Goal: Task Accomplishment & Management: Manage account settings

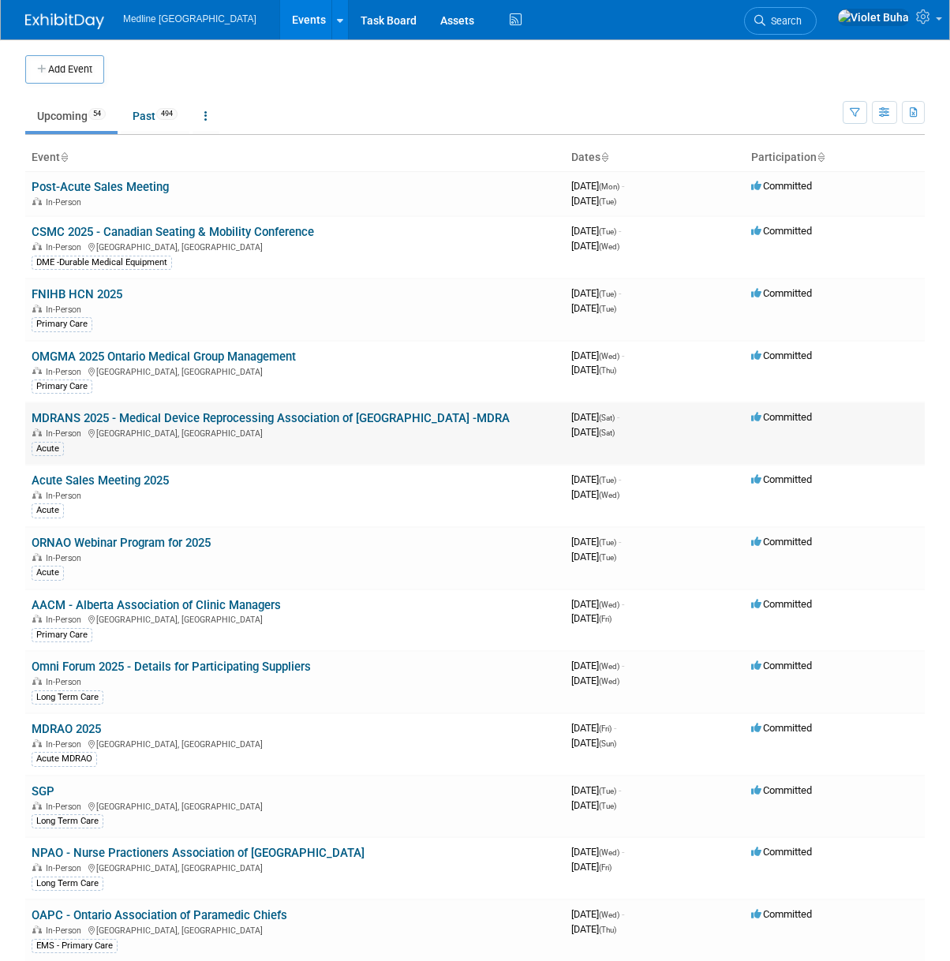
click at [192, 420] on link "MDRANS 2025 - Medical Device Reprocessing Association of [GEOGRAPHIC_DATA] -MDRA" at bounding box center [271, 418] width 478 height 14
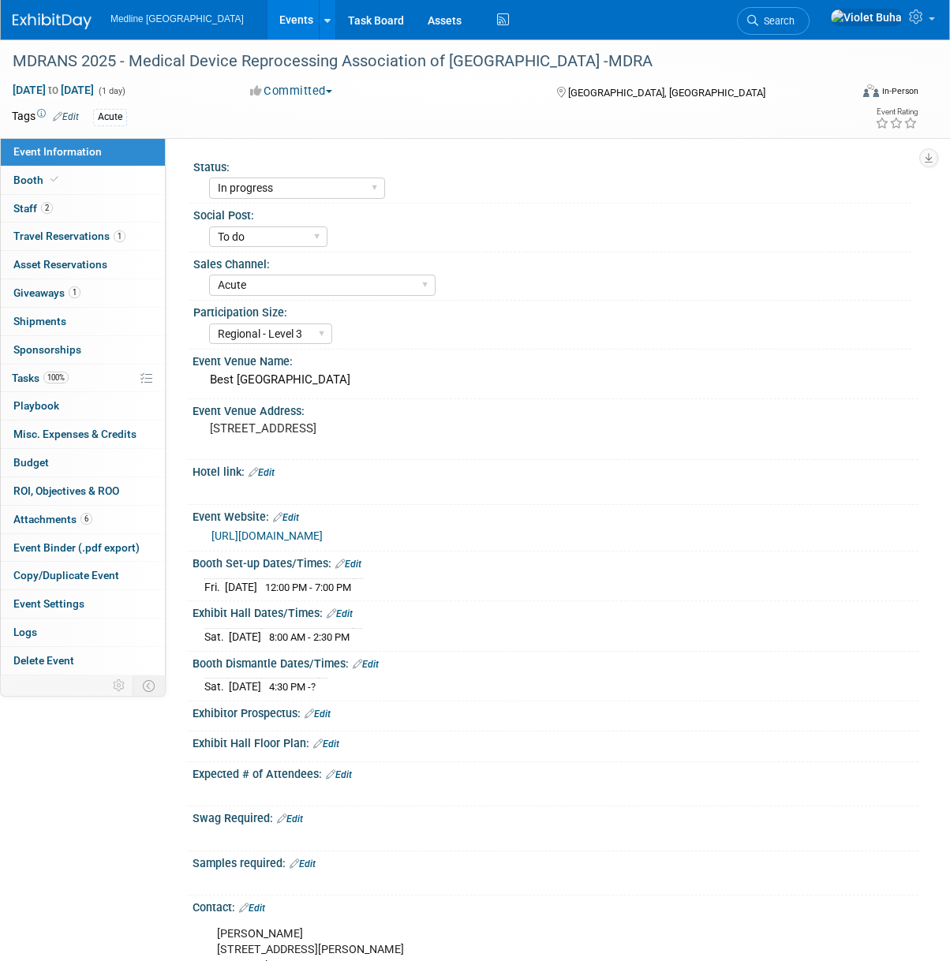
select select "In progress"
select select "To do"
select select "Acute"
select select "Regional - Level 3"
click at [111, 204] on link "2 Staff 2" at bounding box center [83, 209] width 164 height 28
